Goal: Task Accomplishment & Management: Manage account settings

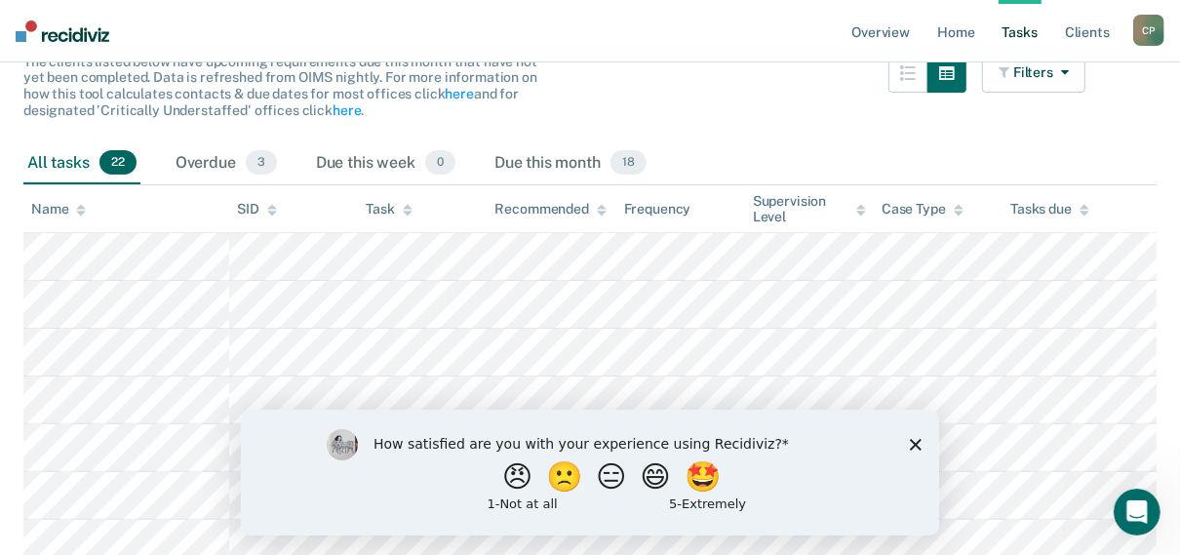
scroll to position [86, 0]
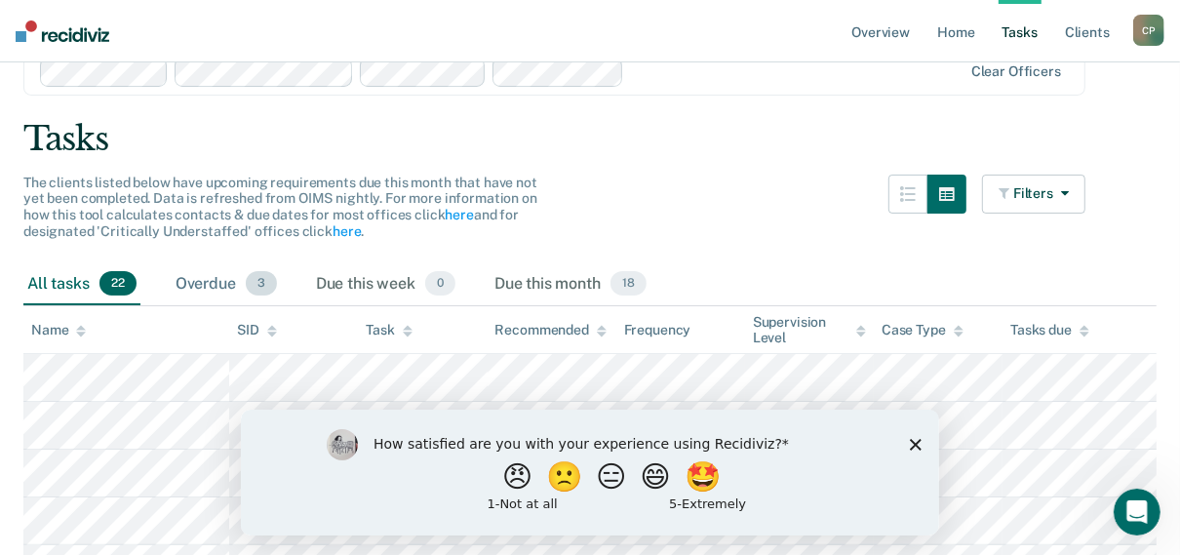
click at [219, 289] on div "Overdue 3" at bounding box center [226, 284] width 109 height 43
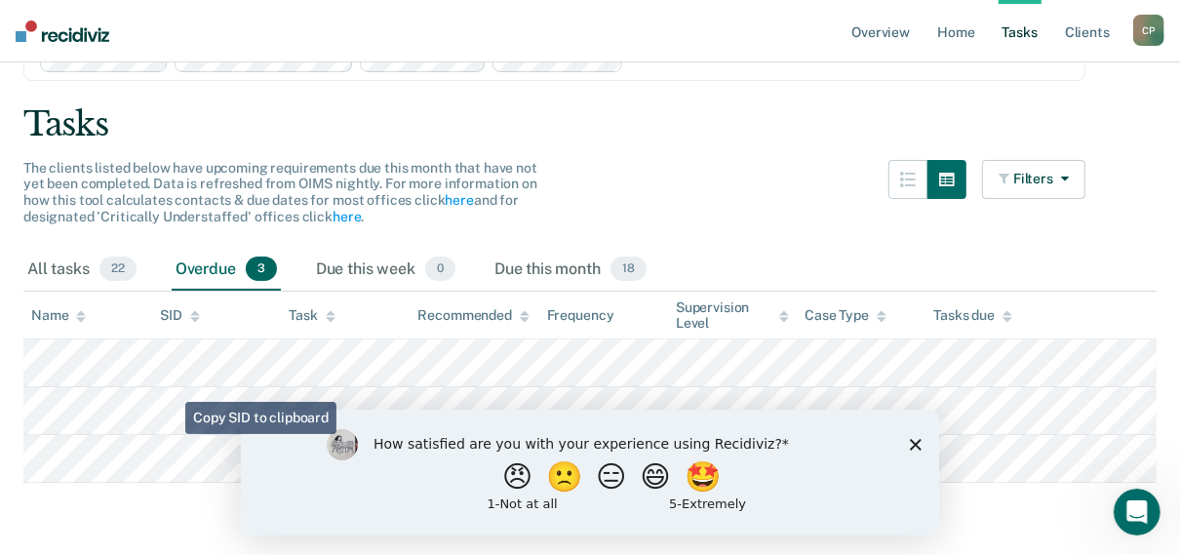
scroll to position [104, 0]
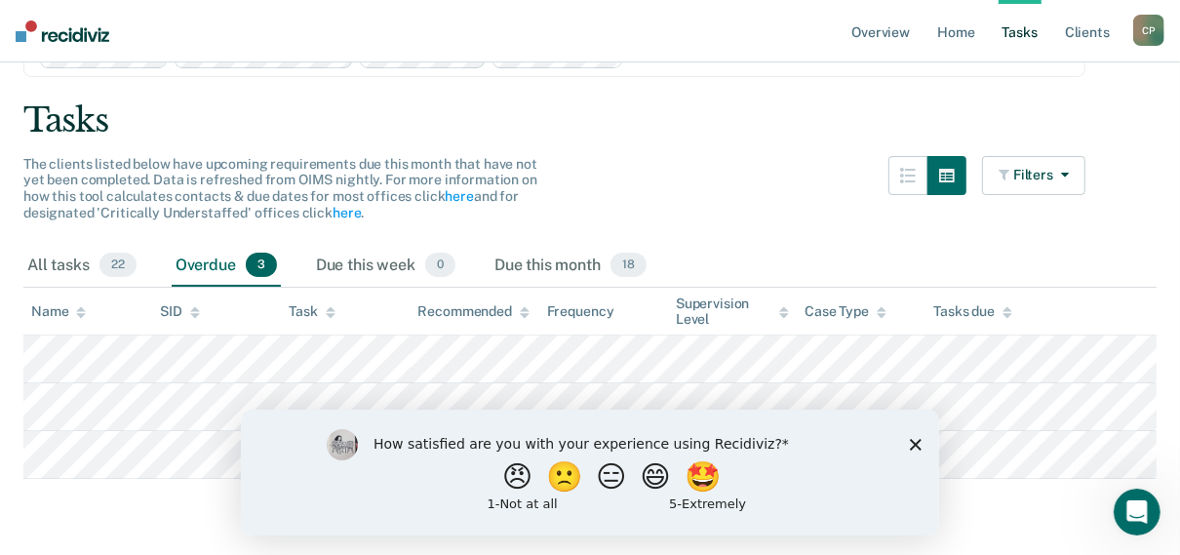
click at [918, 442] on icon "Close survey" at bounding box center [915, 444] width 12 height 12
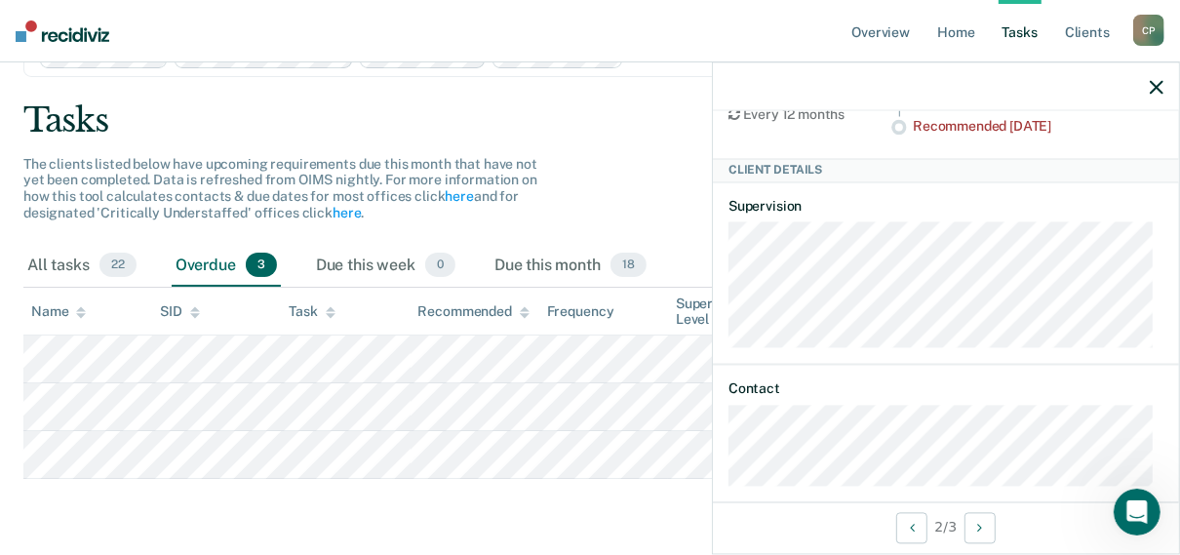
scroll to position [173, 0]
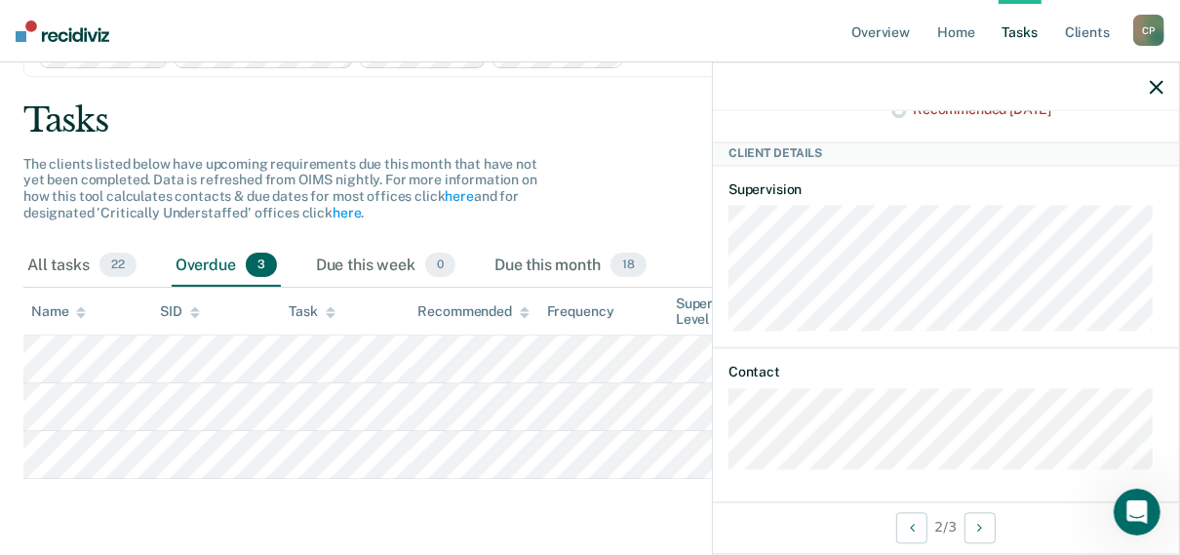
click at [566, 199] on div "The clients listed below have upcoming requirements due this month that have no…" at bounding box center [554, 200] width 1062 height 89
click at [567, 271] on div "Due this month 18" at bounding box center [571, 266] width 160 height 43
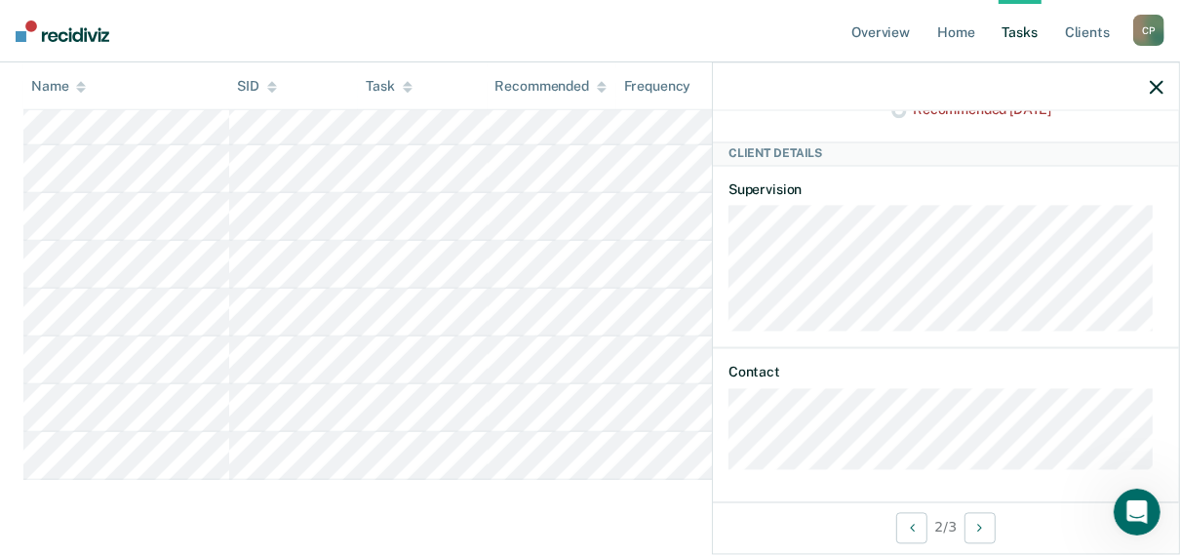
scroll to position [831, 0]
click at [976, 522] on button "Next Client" at bounding box center [980, 527] width 31 height 31
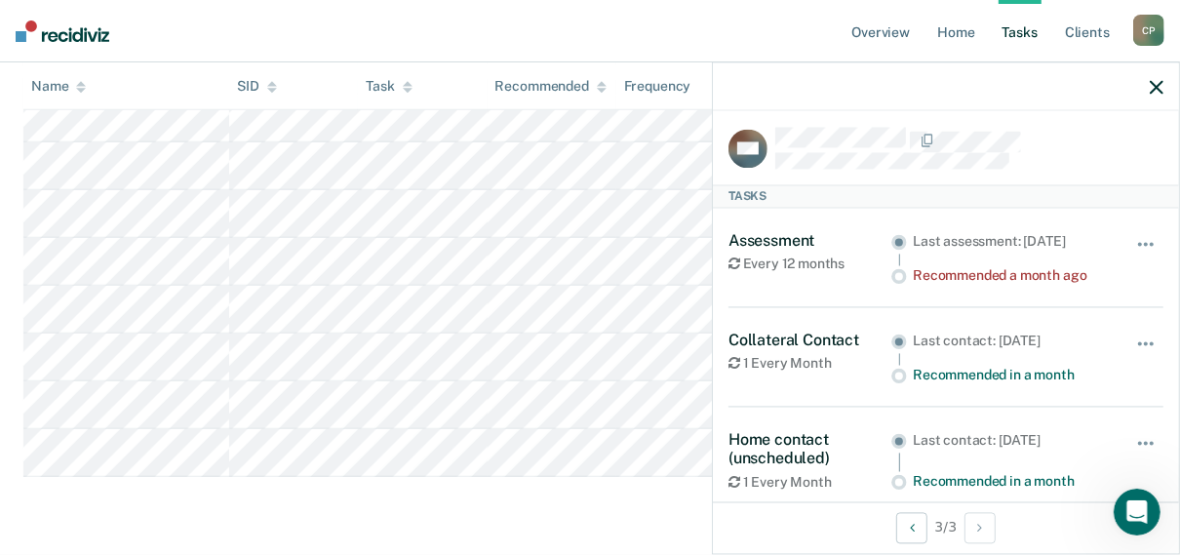
scroll to position [0, 0]
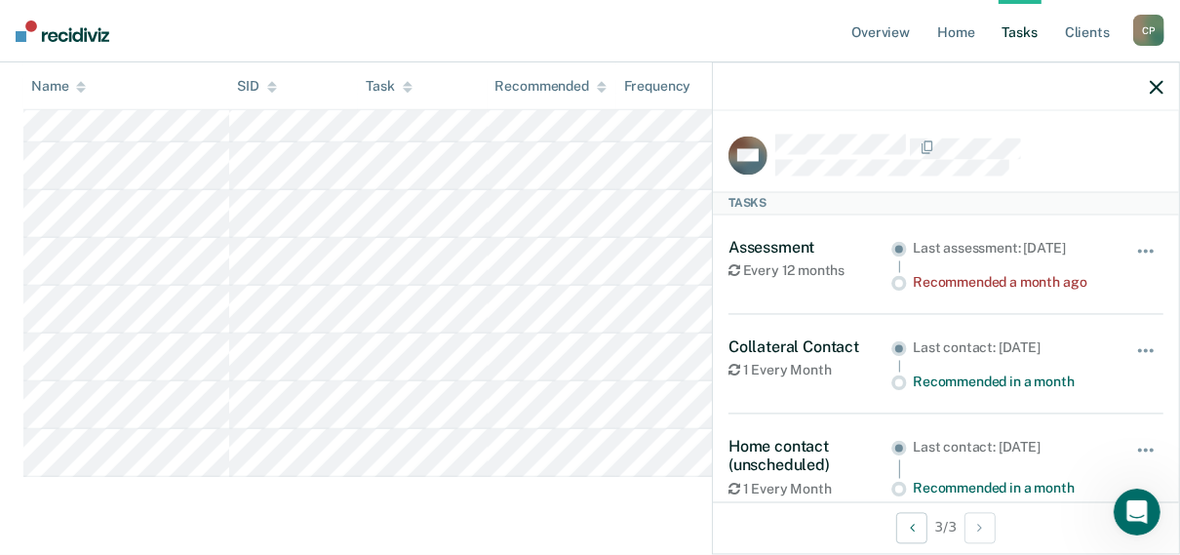
click at [1156, 84] on icon "button" at bounding box center [1157, 87] width 14 height 14
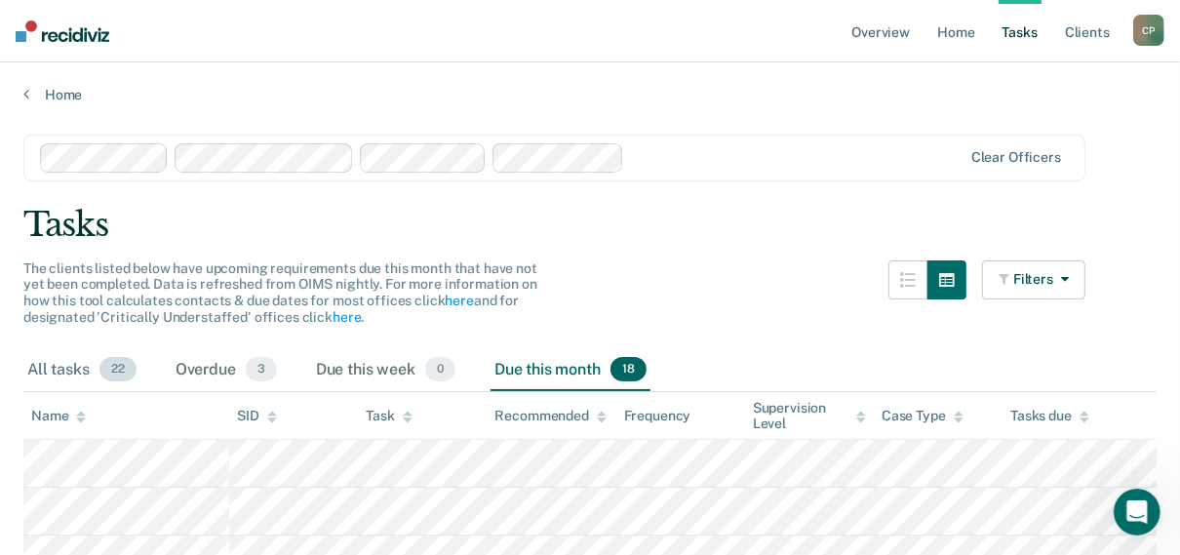
click at [70, 369] on div "All tasks 22" at bounding box center [81, 370] width 117 height 43
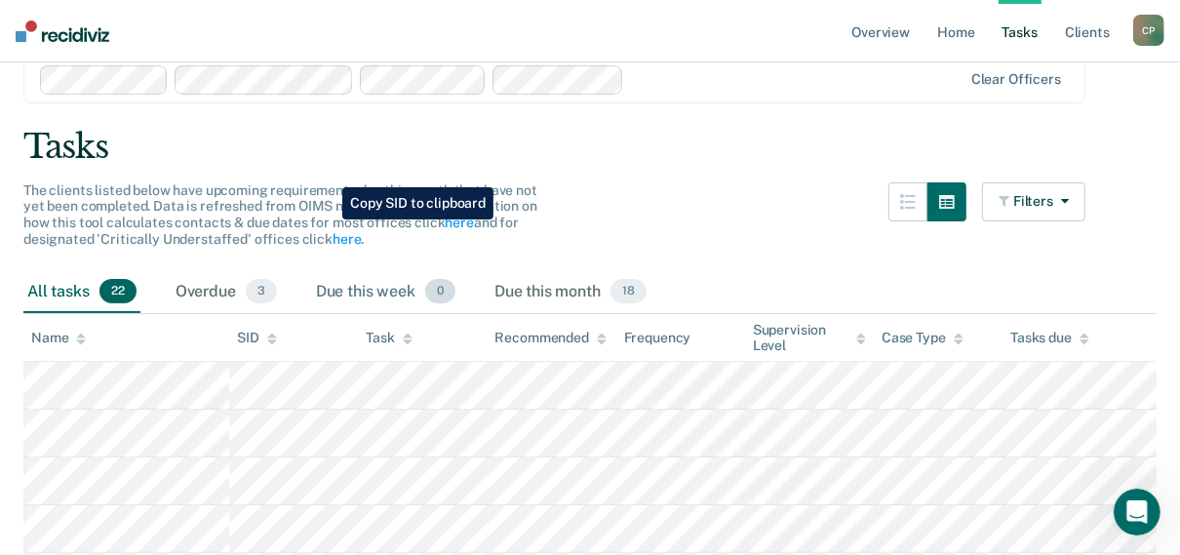
scroll to position [78, 0]
click at [204, 293] on div "Overdue 3" at bounding box center [226, 292] width 109 height 43
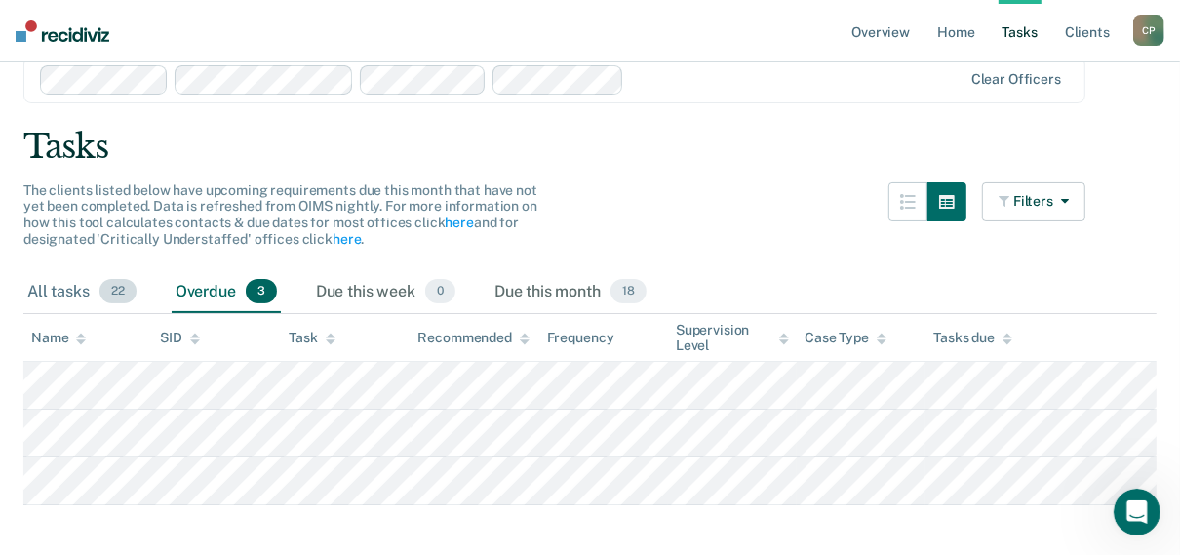
click at [65, 288] on div "All tasks 22" at bounding box center [81, 292] width 117 height 43
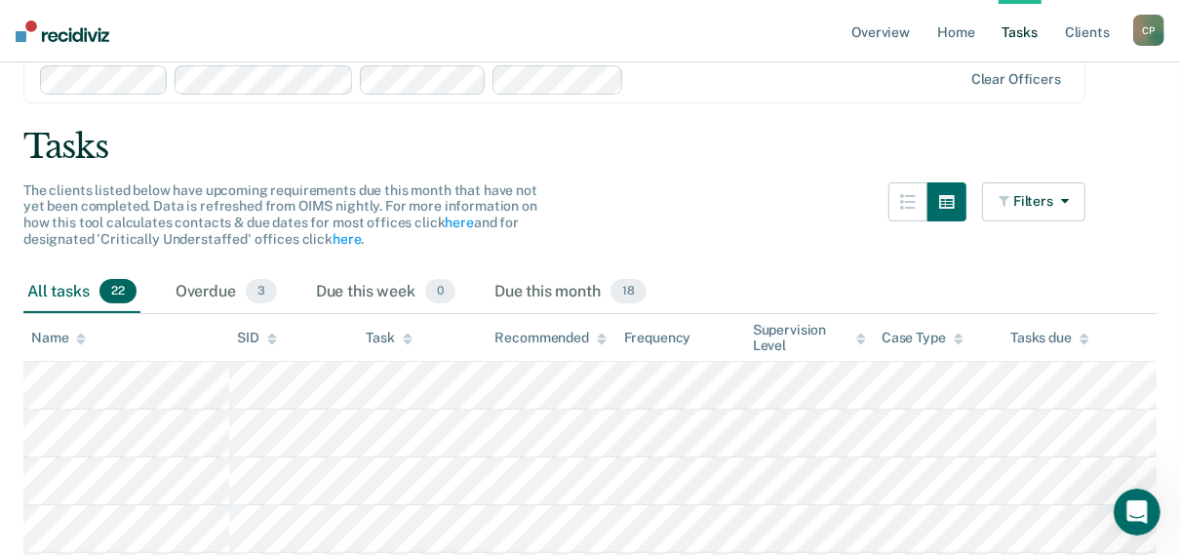
click at [1016, 27] on link "Tasks" at bounding box center [1020, 31] width 43 height 62
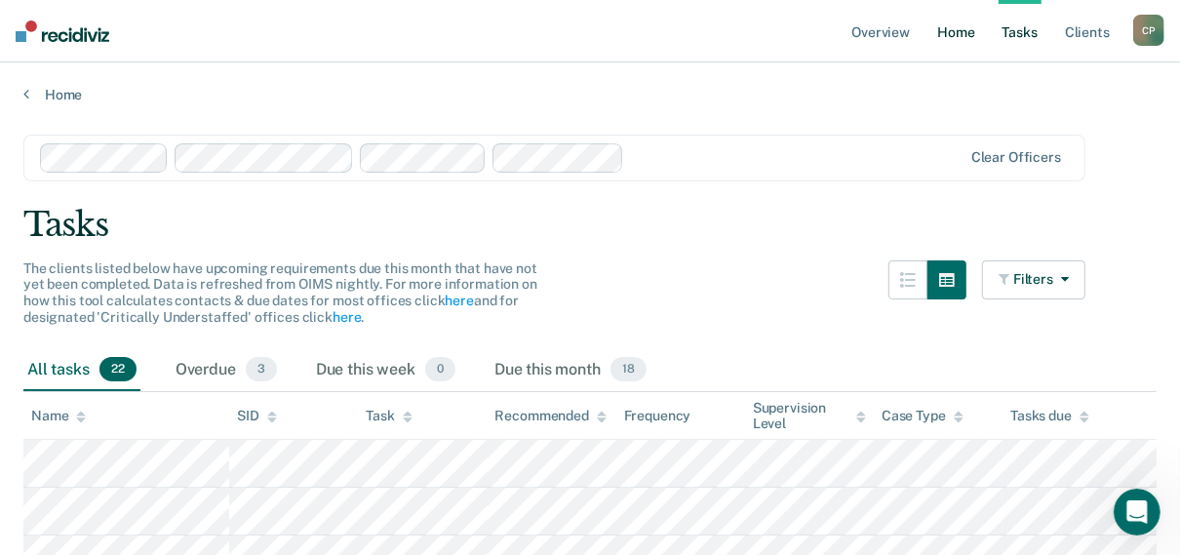
click at [969, 32] on link "Home" at bounding box center [956, 31] width 45 height 62
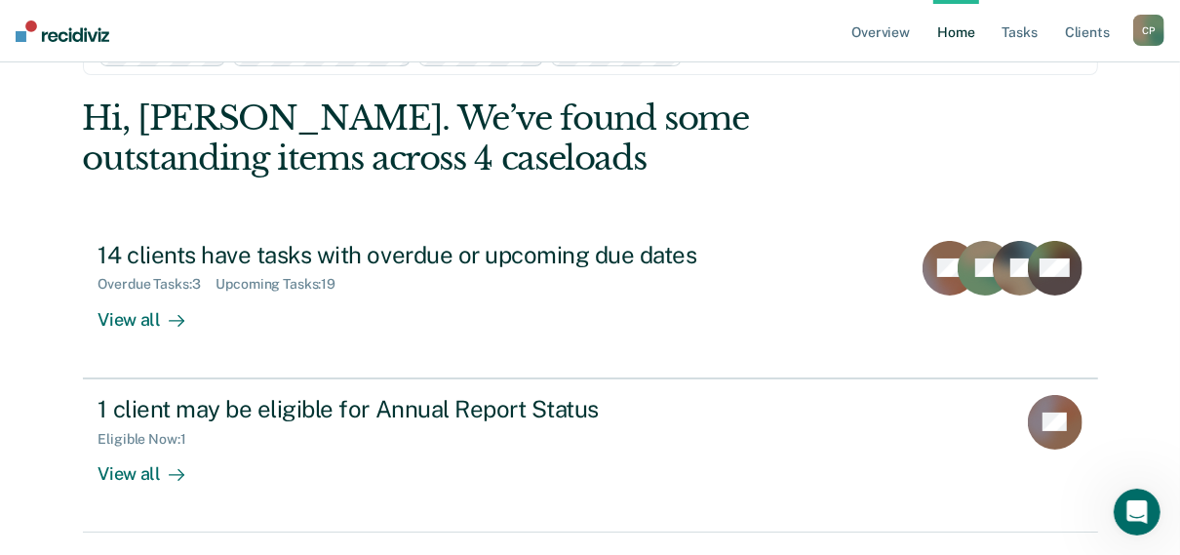
scroll to position [119, 0]
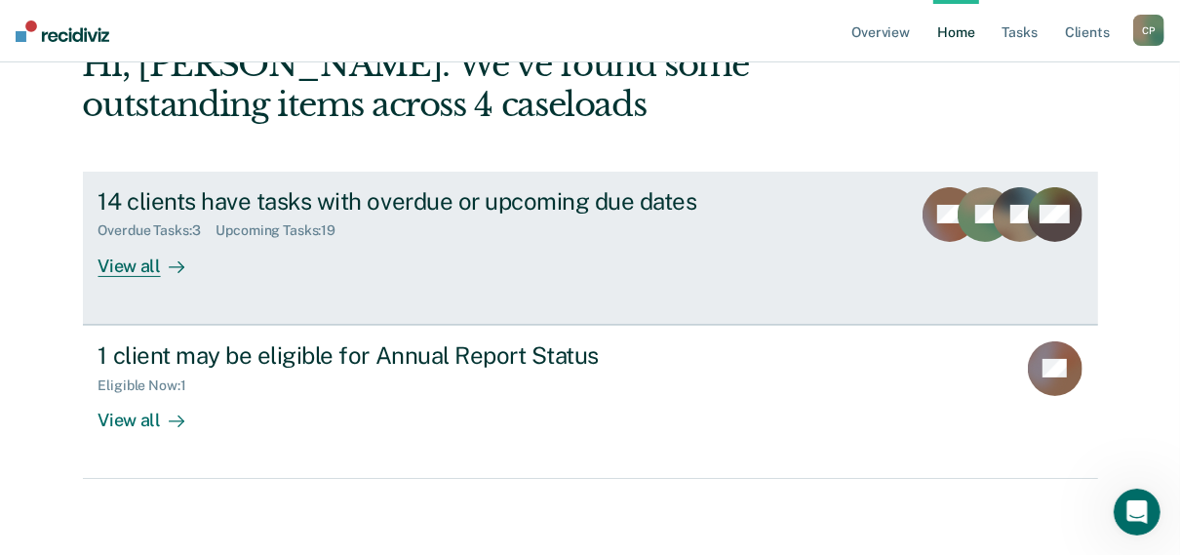
click at [629, 263] on div "14 clients have tasks with overdue or upcoming due dates Overdue Tasks : 3 Upco…" at bounding box center [465, 232] width 732 height 90
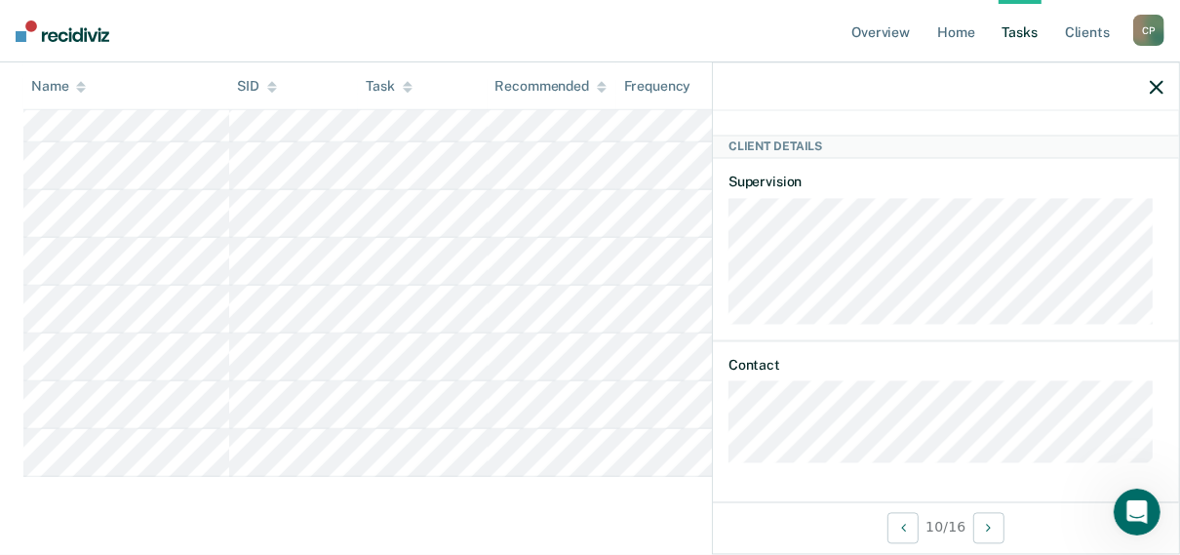
scroll to position [315, 0]
click at [876, 34] on link "Overview" at bounding box center [881, 31] width 66 height 62
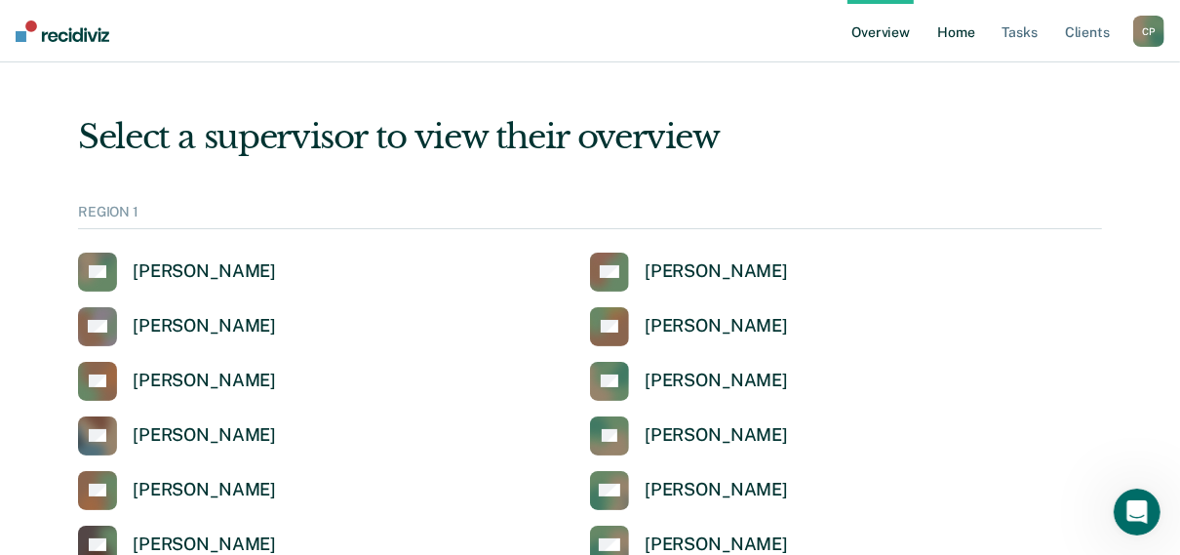
click at [971, 31] on link "Home" at bounding box center [956, 31] width 45 height 62
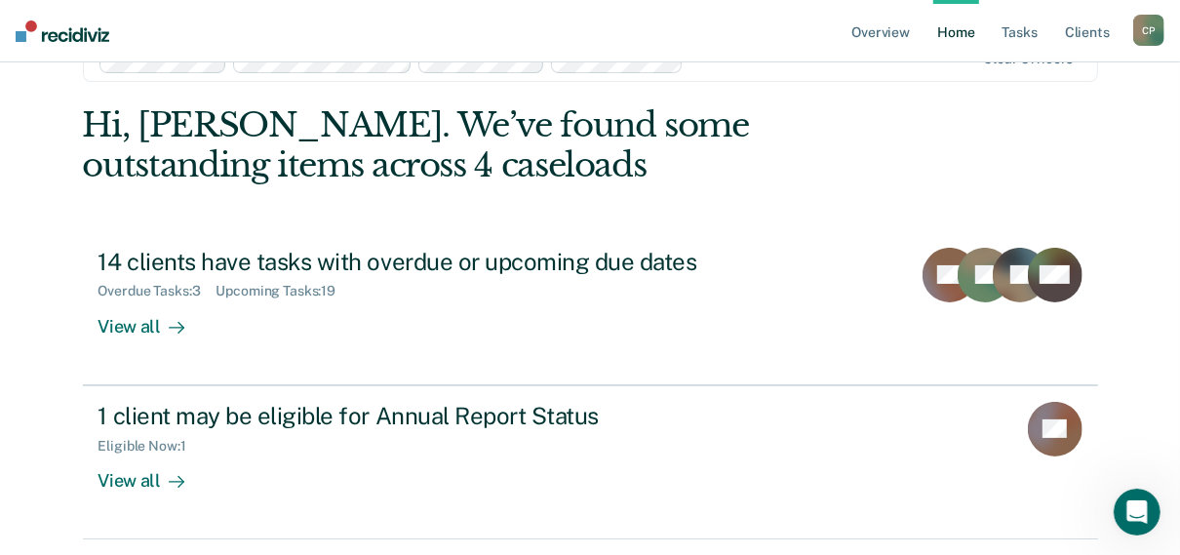
scroll to position [119, 0]
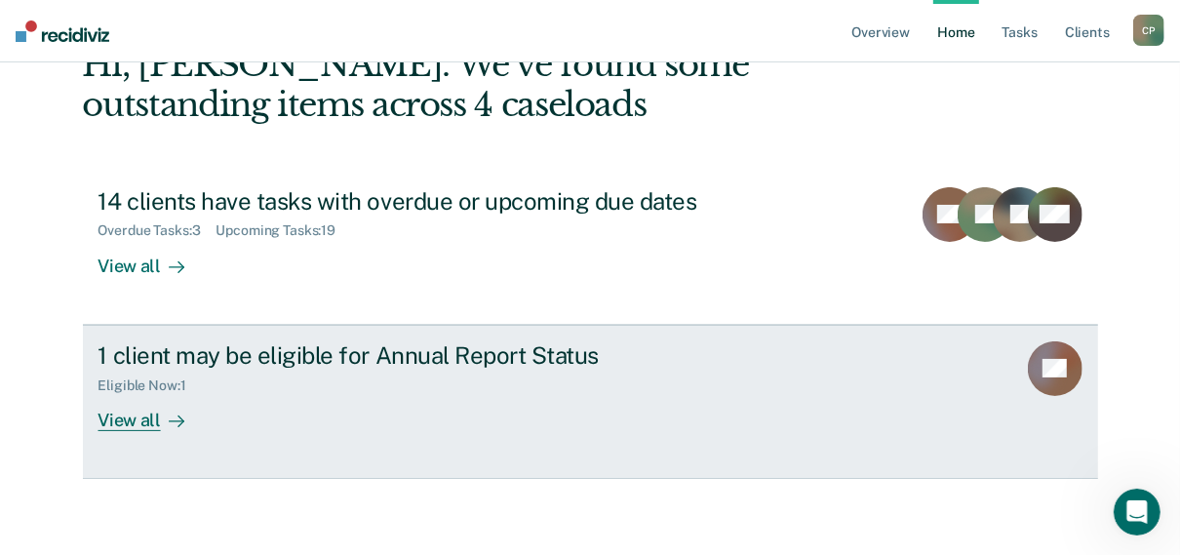
click at [117, 418] on div "View all" at bounding box center [153, 412] width 109 height 38
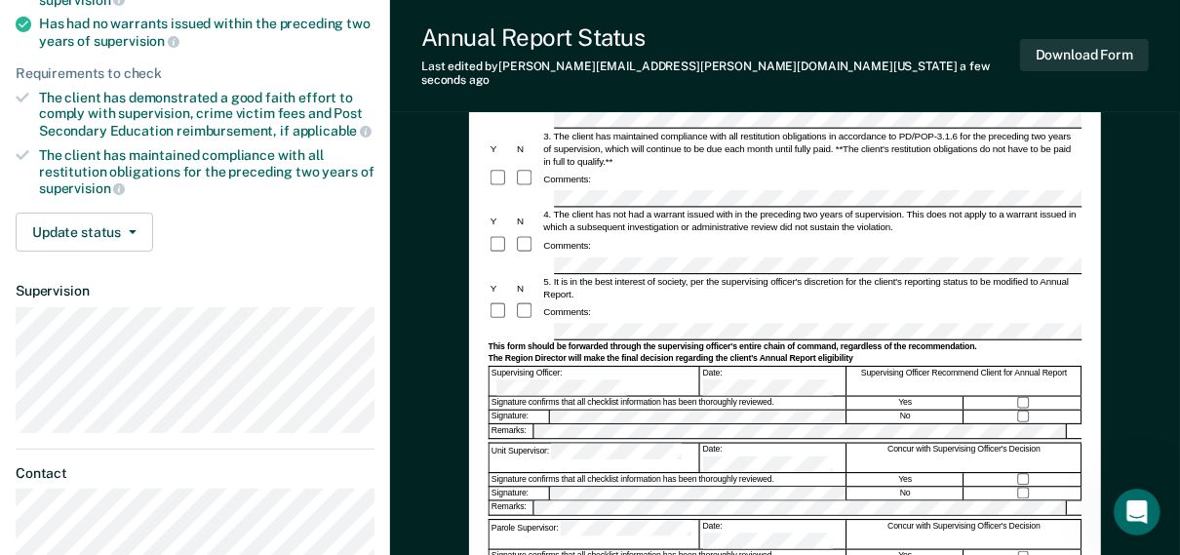
scroll to position [347, 0]
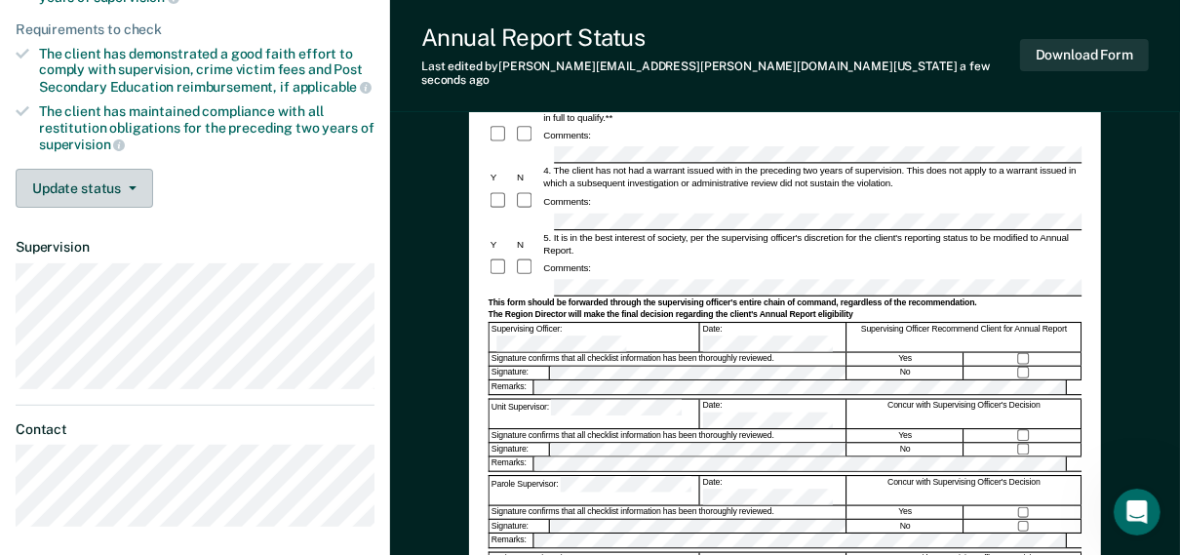
click at [132, 192] on button "Update status" at bounding box center [85, 188] width 138 height 39
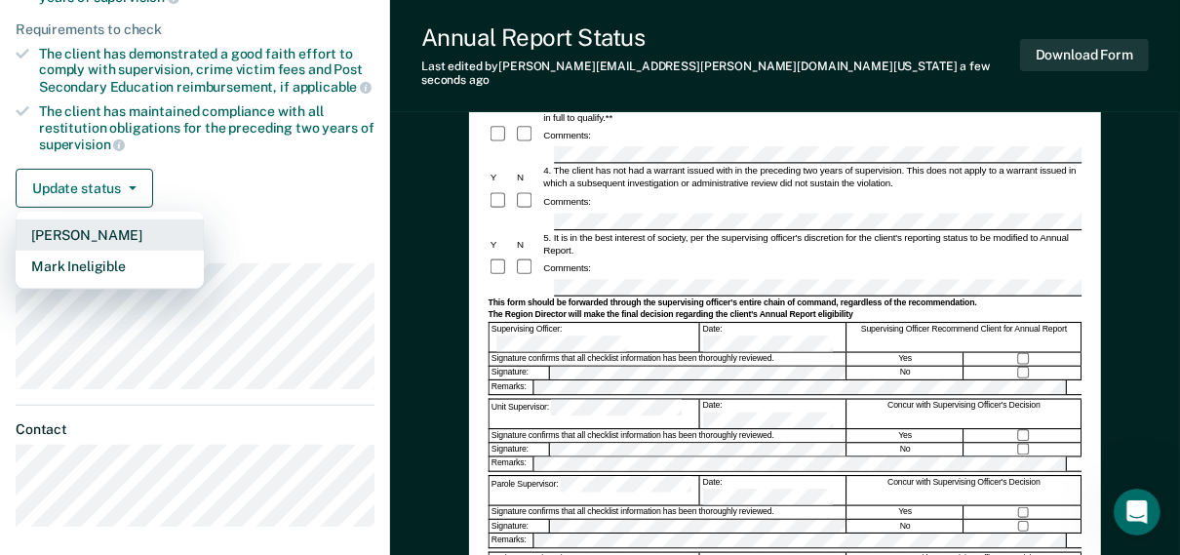
click at [147, 233] on button "[PERSON_NAME]" at bounding box center [110, 234] width 188 height 31
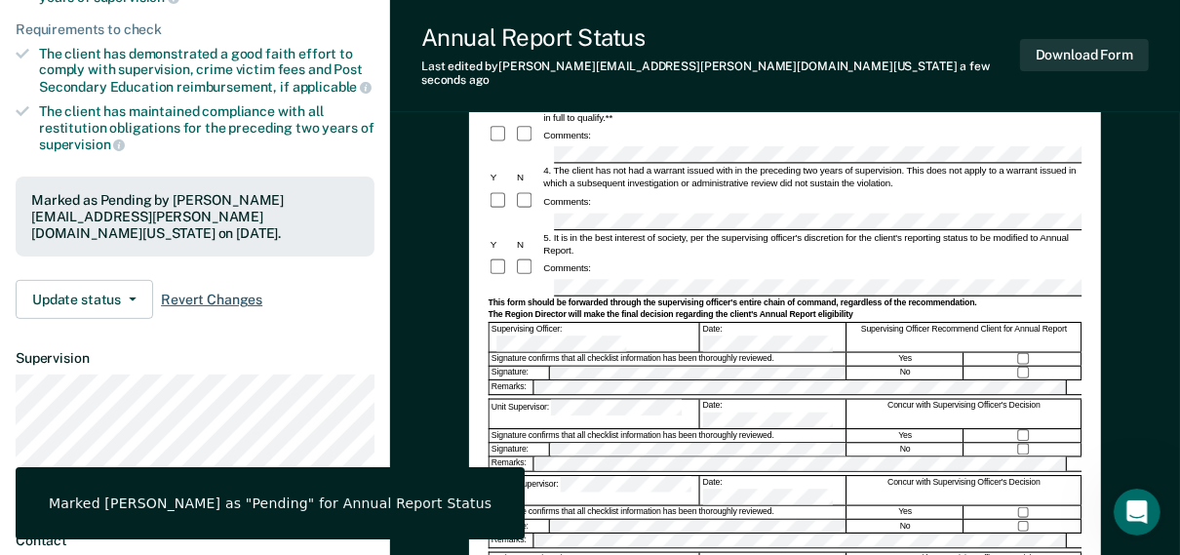
click at [201, 292] on span "Revert Changes" at bounding box center [211, 300] width 101 height 17
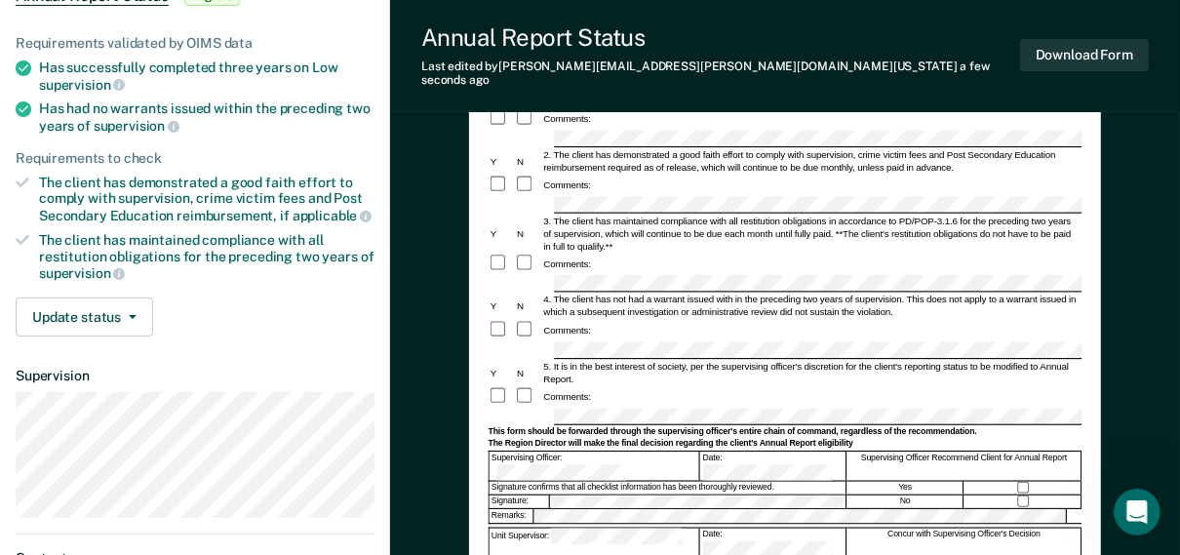
scroll to position [191, 0]
